Goal: Task Accomplishment & Management: Manage account settings

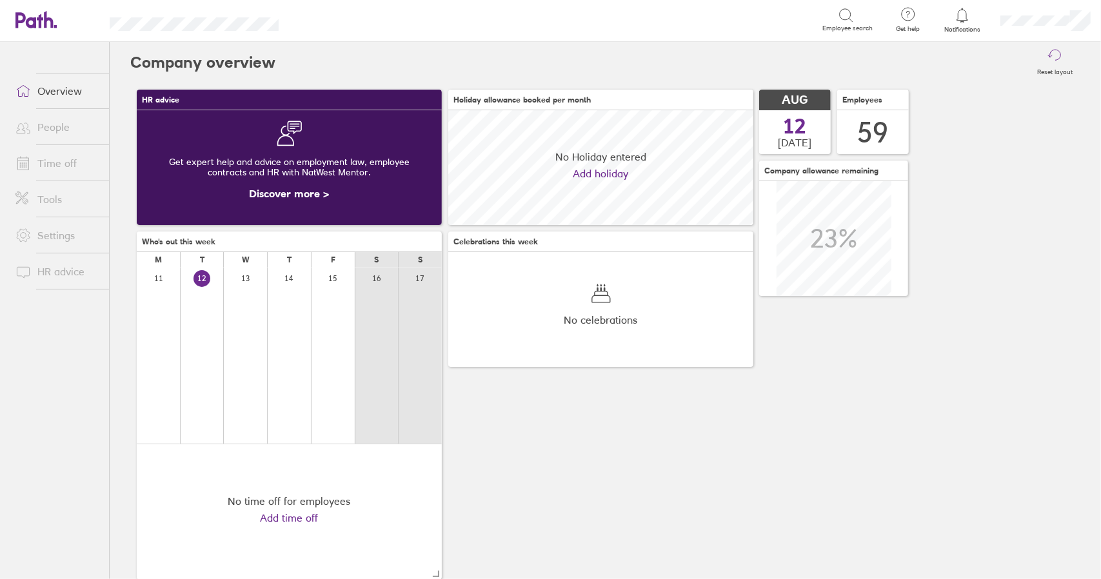
scroll to position [115, 304]
click at [66, 164] on link "Time off" at bounding box center [57, 163] width 104 height 26
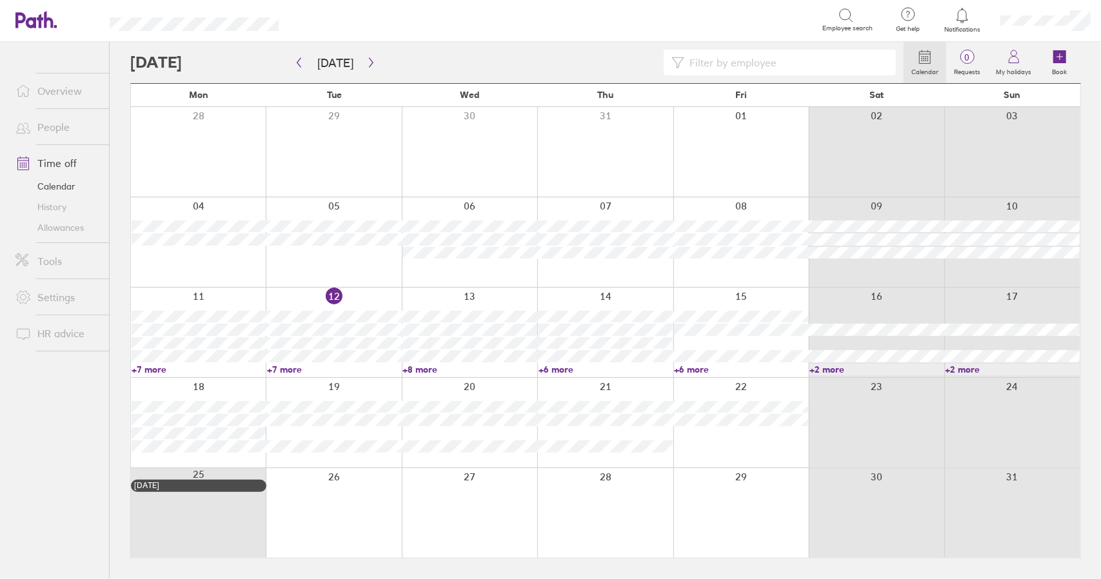
click at [413, 368] on link "+8 more" at bounding box center [469, 370] width 134 height 12
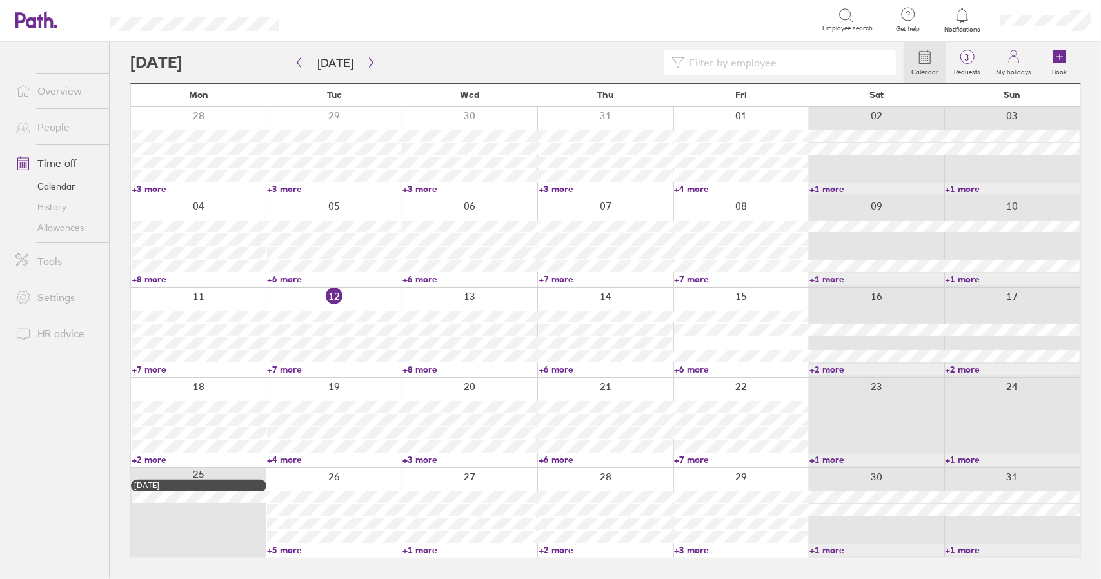
click at [696, 371] on link "+6 more" at bounding box center [741, 370] width 134 height 12
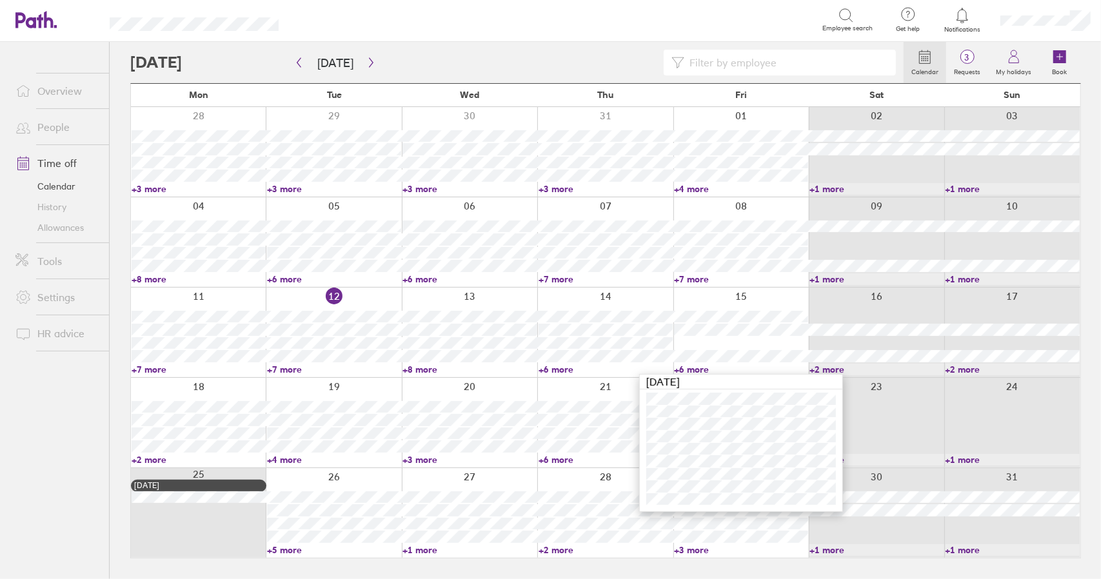
click at [562, 368] on link "+6 more" at bounding box center [605, 370] width 134 height 12
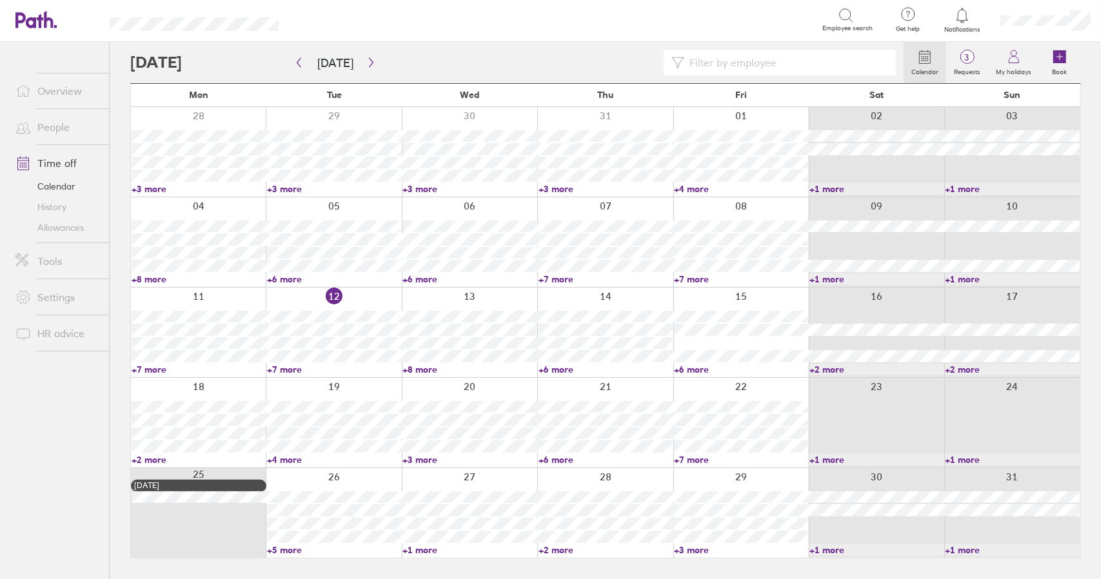
click at [155, 463] on link "+2 more" at bounding box center [199, 460] width 134 height 12
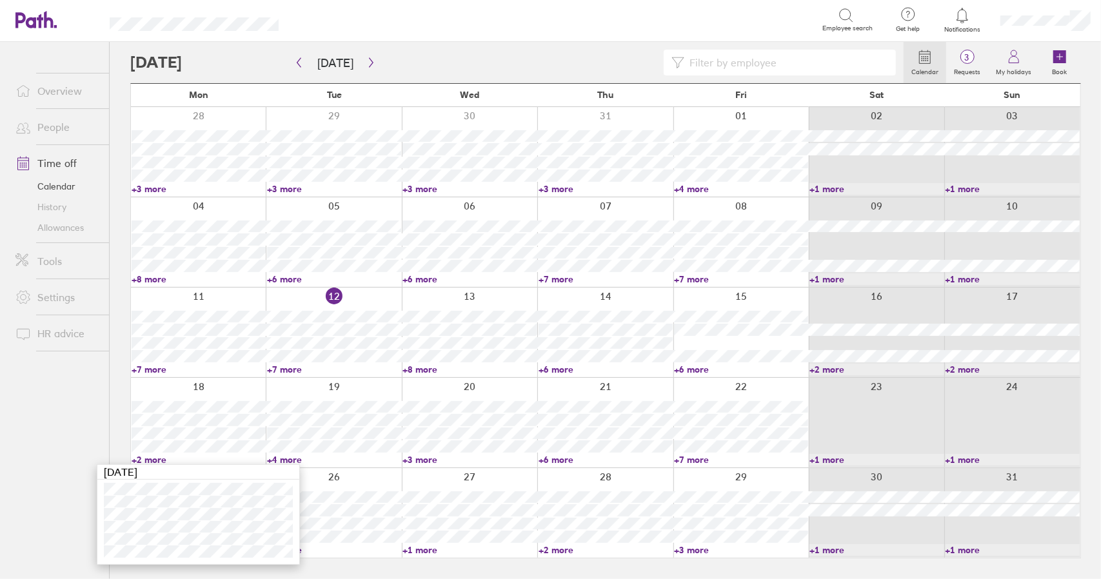
click at [153, 460] on link "+2 more" at bounding box center [199, 460] width 134 height 12
